Goal: Find contact information: Find contact information

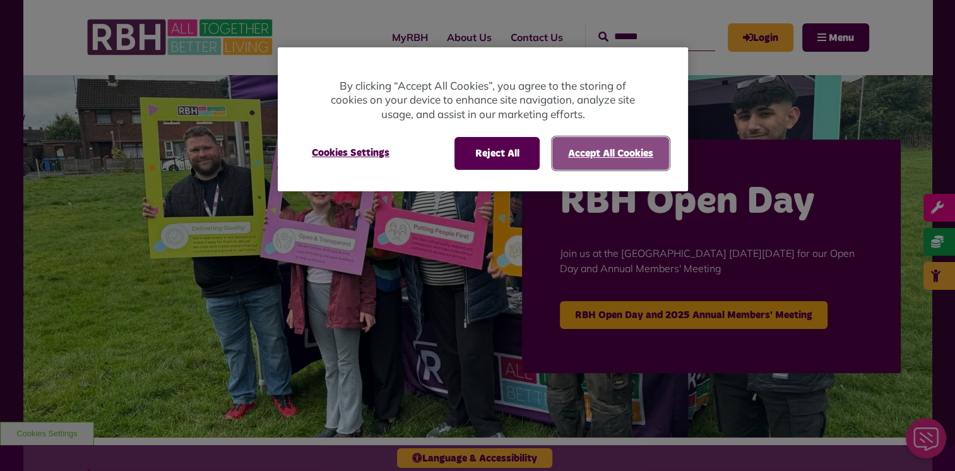
click at [602, 155] on button "Accept All Cookies" at bounding box center [610, 153] width 117 height 33
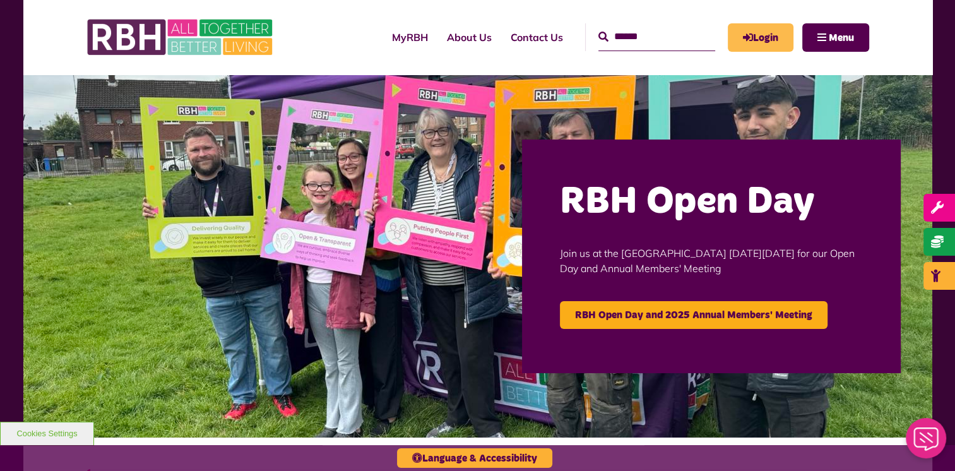
click at [762, 36] on link "Login" at bounding box center [761, 37] width 66 height 28
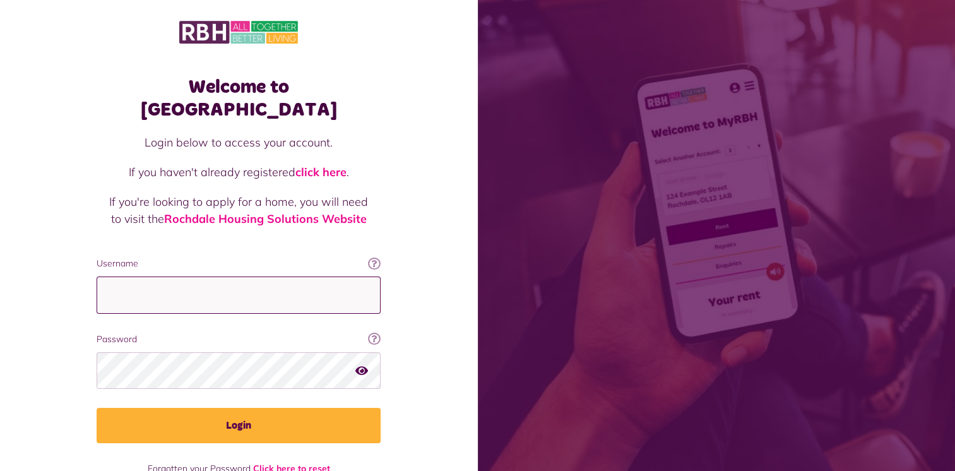
click at [152, 276] on input "Username" at bounding box center [239, 294] width 284 height 37
type input "**********"
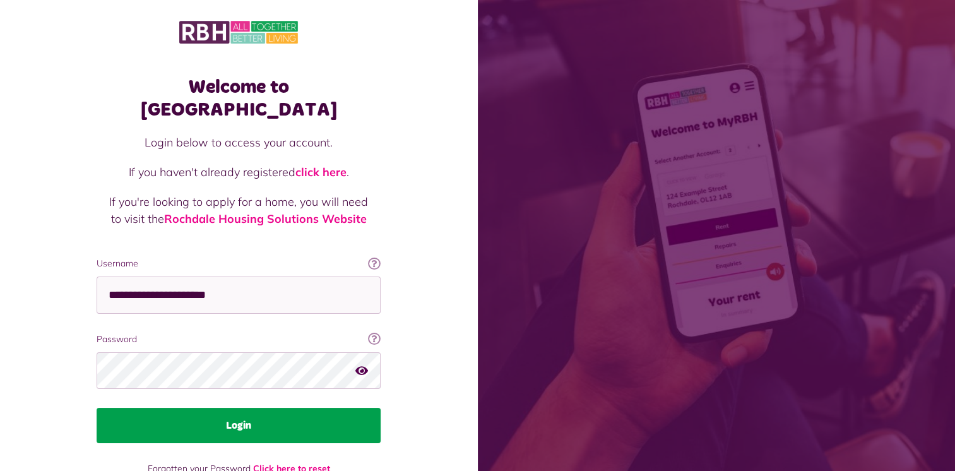
click at [227, 408] on button "Login" at bounding box center [239, 425] width 284 height 35
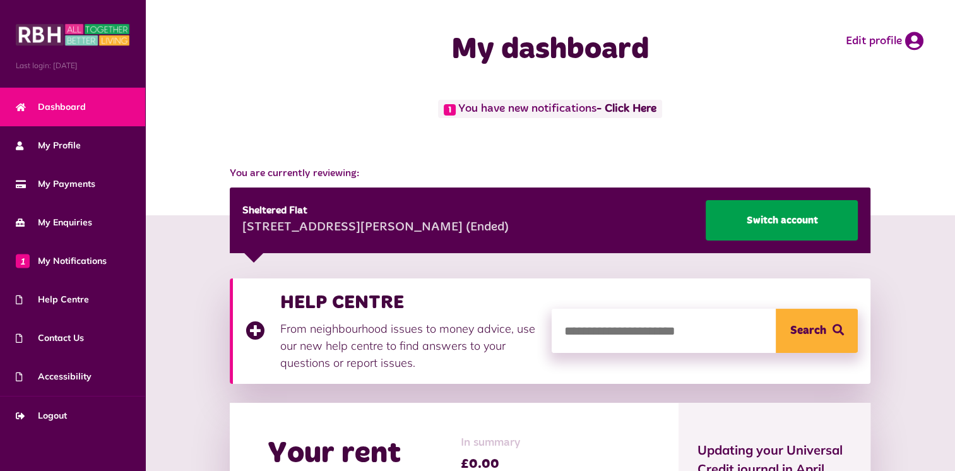
click at [779, 217] on link "Switch account" at bounding box center [782, 220] width 152 height 40
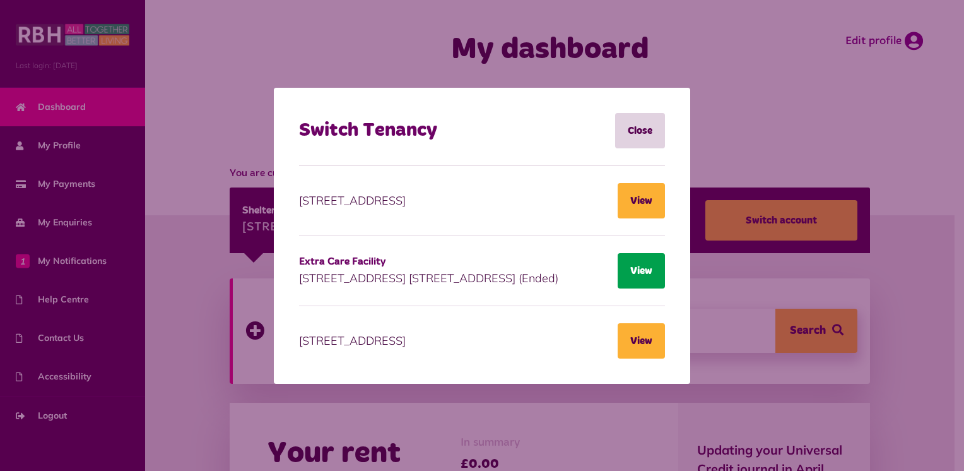
click at [639, 270] on button "View" at bounding box center [641, 270] width 47 height 35
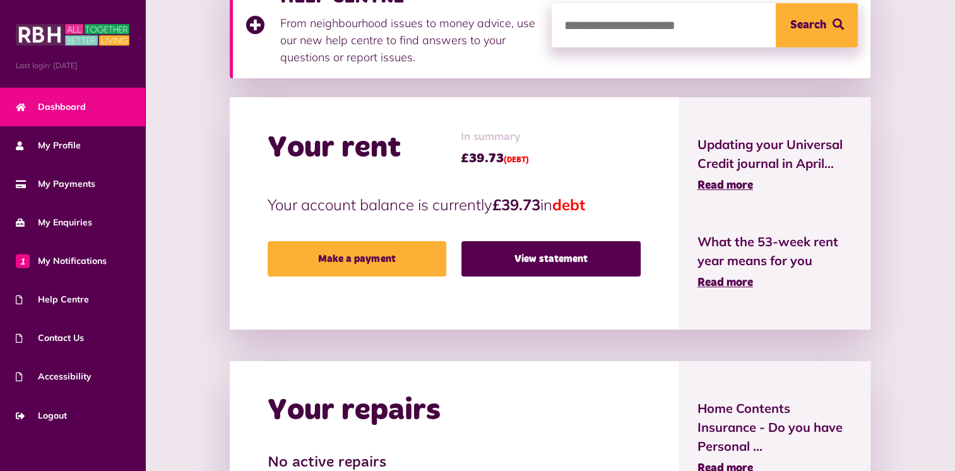
scroll to position [311, 0]
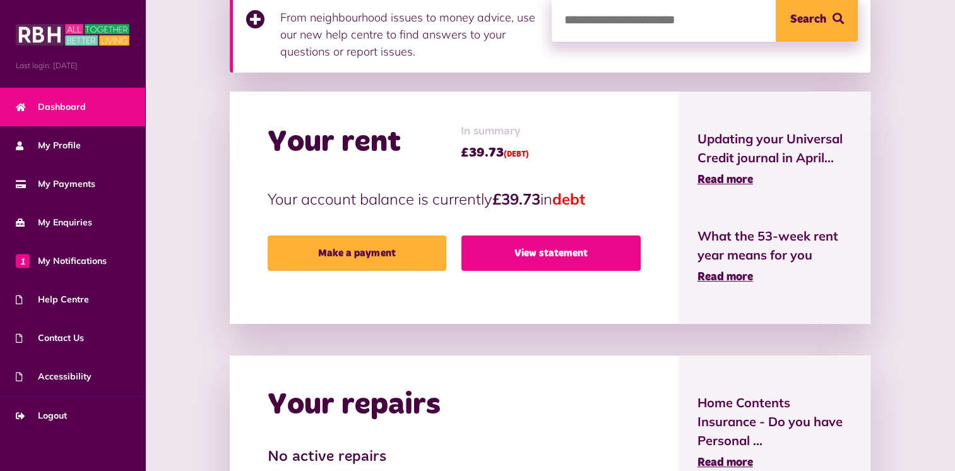
click at [561, 258] on link "View statement" at bounding box center [550, 252] width 179 height 35
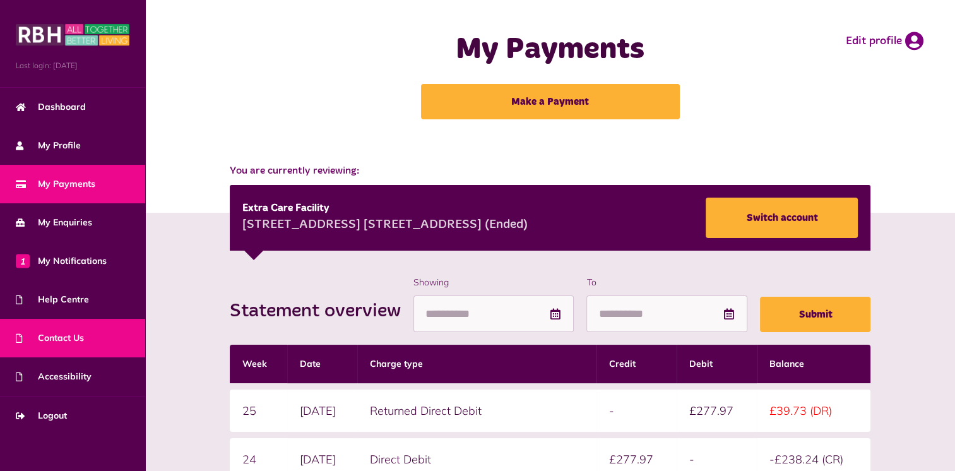
click at [57, 338] on span "Contact Us" at bounding box center [50, 337] width 68 height 13
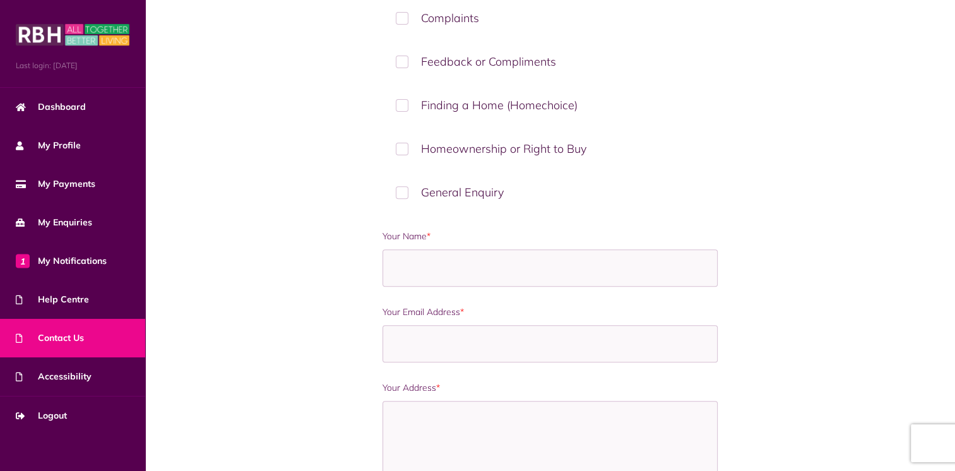
scroll to position [817, 0]
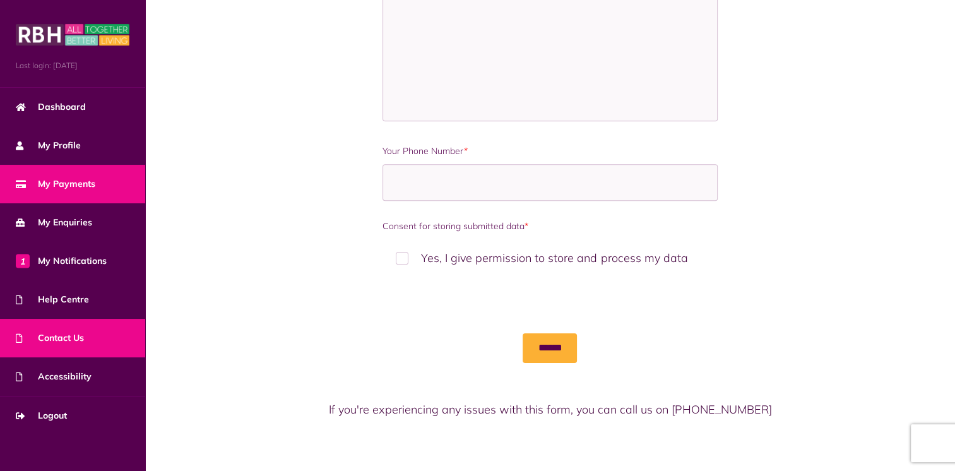
click at [62, 184] on span "My Payments" at bounding box center [56, 183] width 80 height 13
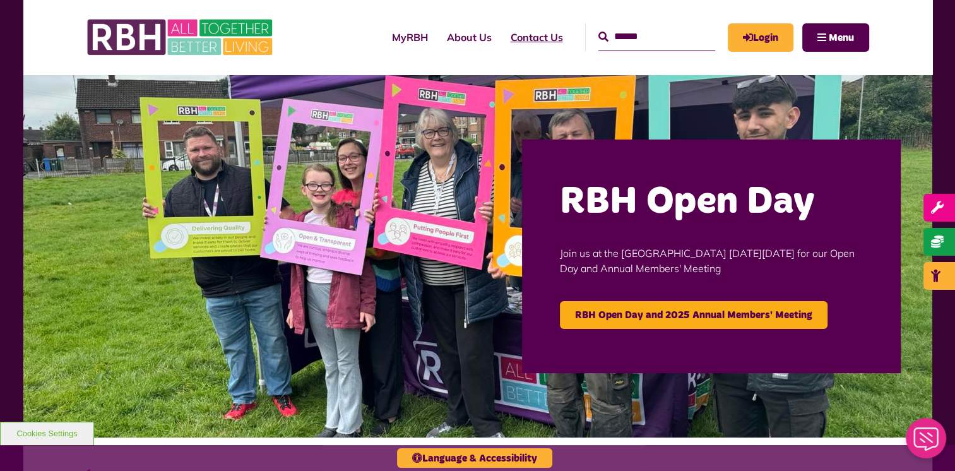
click at [508, 40] on link "Contact Us" at bounding box center [536, 37] width 71 height 34
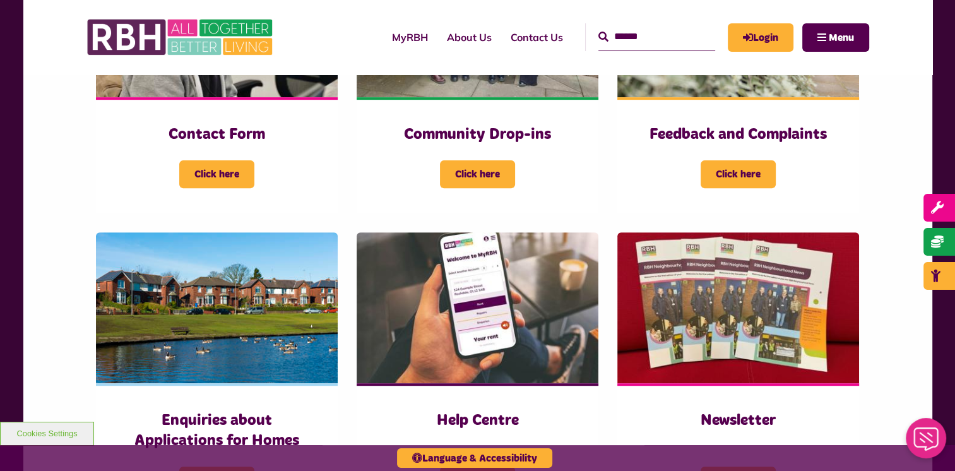
scroll to position [824, 0]
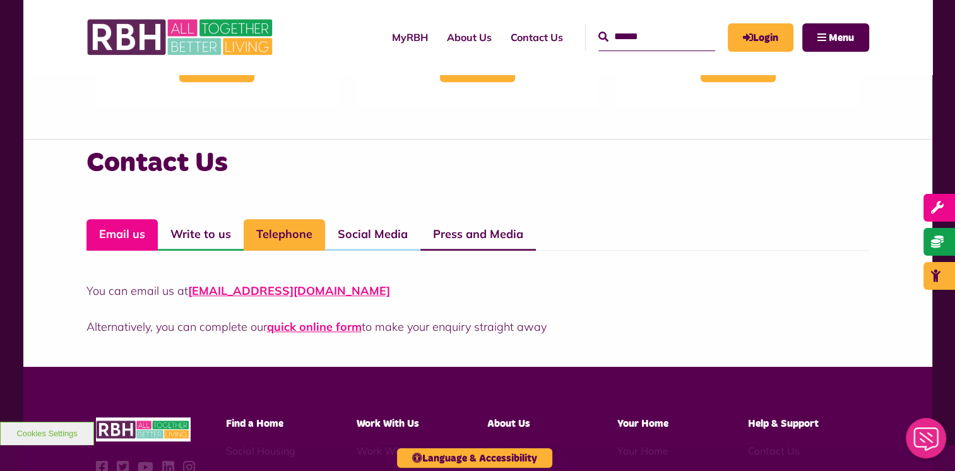
click at [286, 232] on link "Telephone" at bounding box center [284, 235] width 81 height 32
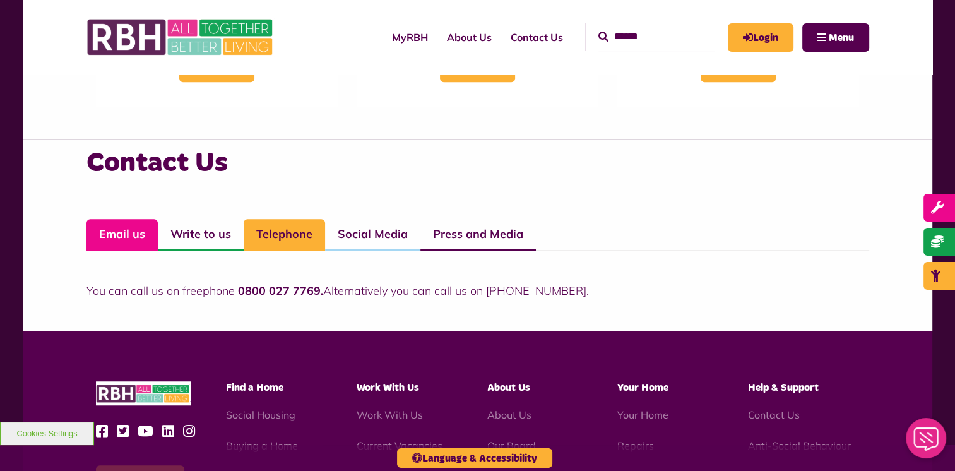
click at [127, 234] on link "Email us" at bounding box center [121, 235] width 71 height 32
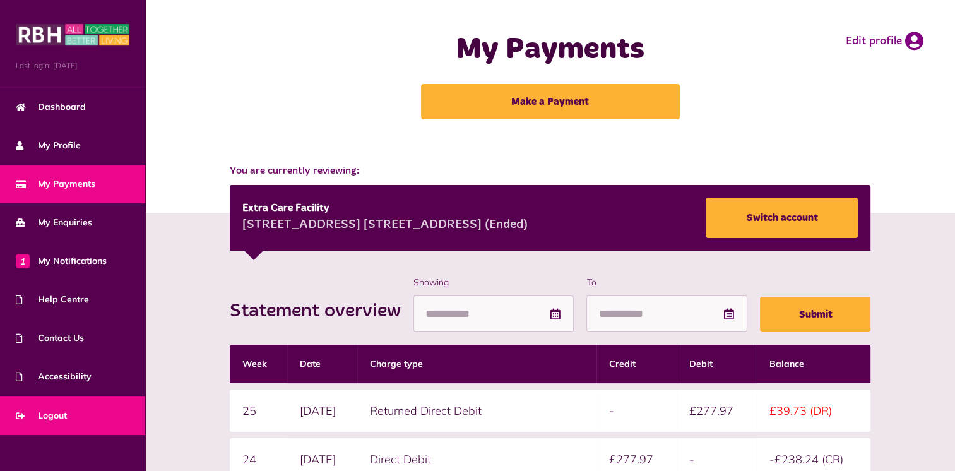
click at [53, 419] on span "Logout" at bounding box center [41, 415] width 51 height 13
